Goal: Information Seeking & Learning: Learn about a topic

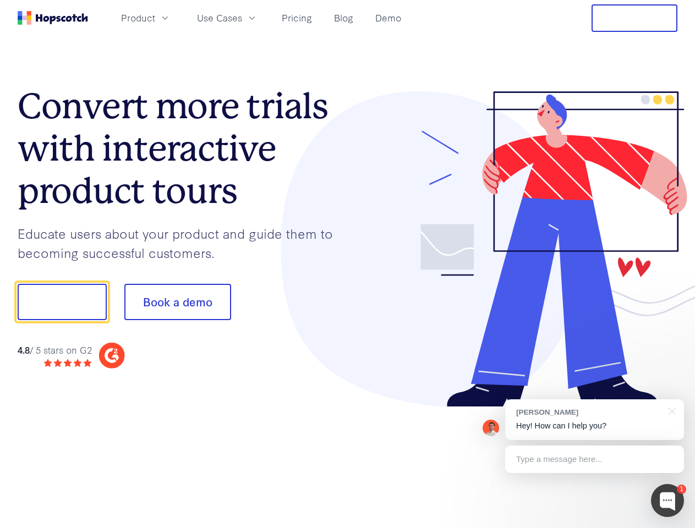
click at [348, 264] on div at bounding box center [513, 249] width 330 height 316
click at [155, 18] on span "Product" at bounding box center [138, 18] width 34 height 14
click at [242, 18] on span "Use Cases" at bounding box center [219, 18] width 45 height 14
click at [634, 18] on button "Free Trial" at bounding box center [634, 18] width 86 height 28
click at [62, 302] on button "Show me!" at bounding box center [62, 302] width 89 height 36
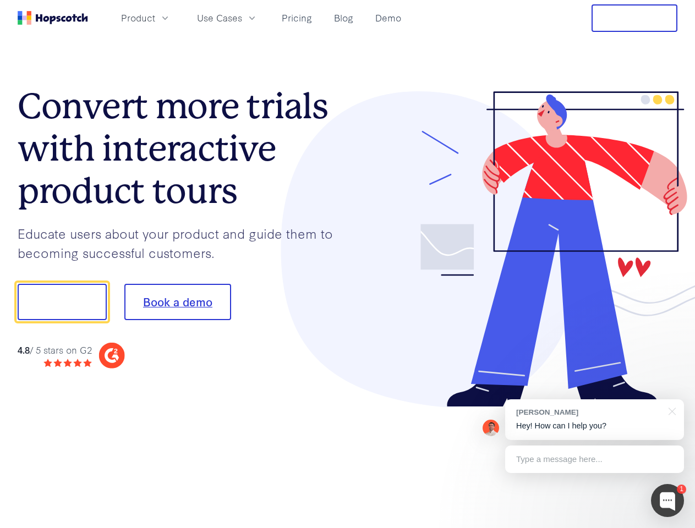
click at [177, 302] on button "Book a demo" at bounding box center [177, 302] width 107 height 36
click at [667, 501] on div at bounding box center [667, 500] width 33 height 33
click at [594, 420] on div "[PERSON_NAME] Hey! How can I help you?" at bounding box center [594, 419] width 179 height 41
click at [670, 410] on div at bounding box center [581, 300] width 206 height 367
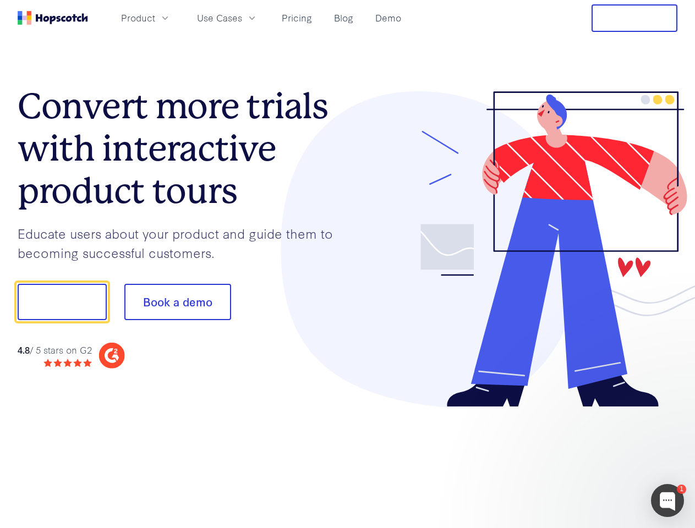
click at [594, 459] on div at bounding box center [581, 375] width 206 height 220
